Goal: Use online tool/utility: Use online tool/utility

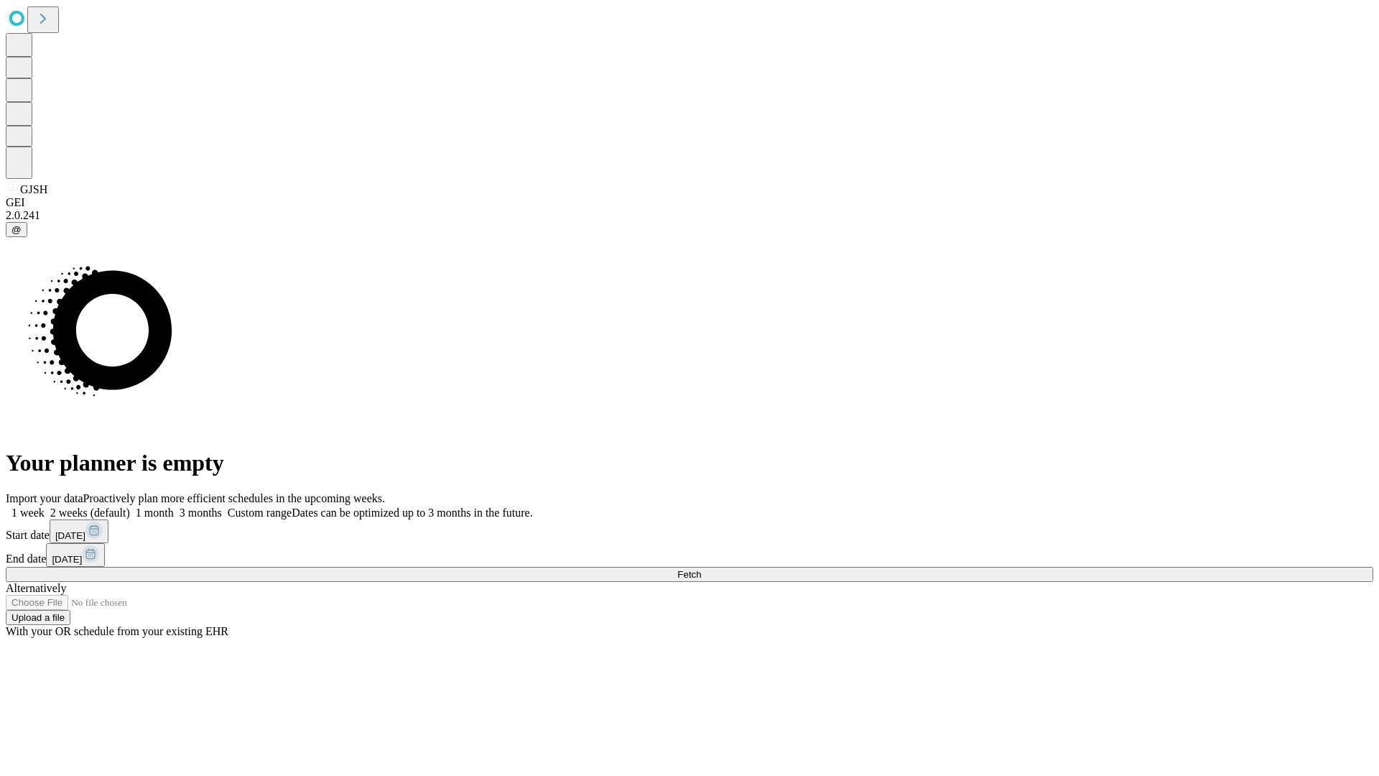
click at [701, 569] on span "Fetch" at bounding box center [689, 574] width 24 height 11
